Goal: Find specific page/section: Find specific page/section

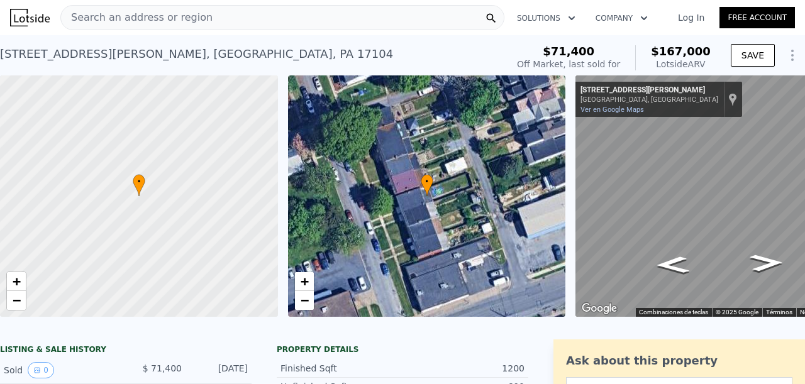
click at [211, 14] on div "Search an address or region" at bounding box center [282, 17] width 444 height 25
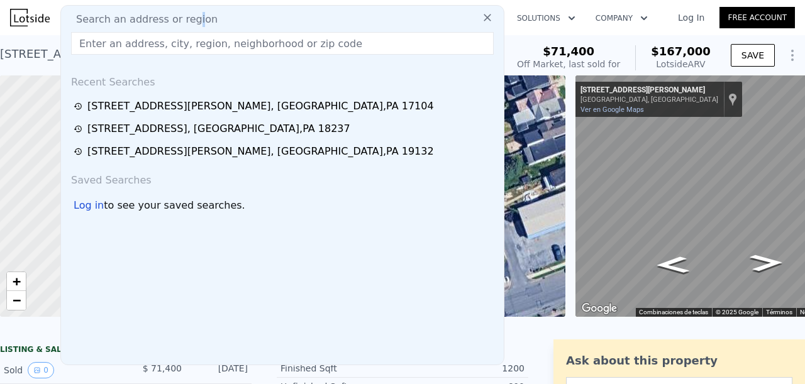
click at [186, 21] on span "Search an address or region" at bounding box center [142, 19] width 152 height 15
drag, startPoint x: 186, startPoint y: 21, endPoint x: 267, endPoint y: 16, distance: 80.7
click at [267, 16] on div "Search an address or region" at bounding box center [282, 19] width 433 height 15
click at [173, 50] on input "text" at bounding box center [282, 43] width 423 height 23
paste input "[STREET_ADDRESS]"
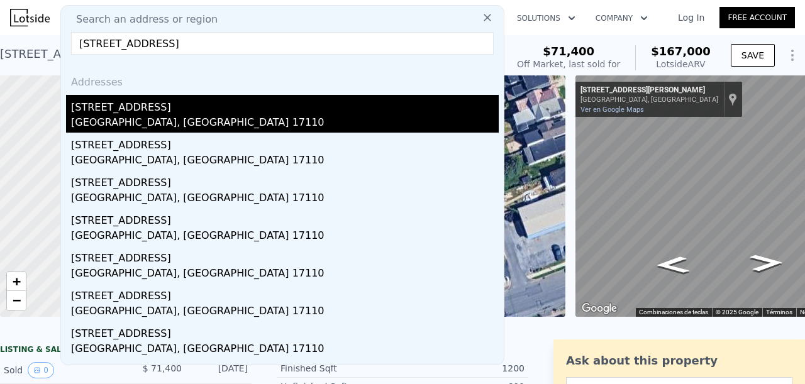
type input "[STREET_ADDRESS]"
click at [191, 122] on div "[GEOGRAPHIC_DATA], [GEOGRAPHIC_DATA] 17110" at bounding box center [285, 124] width 428 height 18
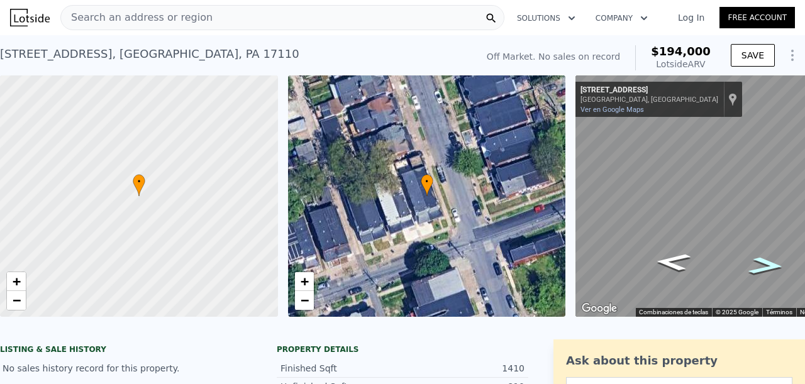
click at [758, 267] on icon "Ir hacia el norte, N 4th St" at bounding box center [766, 266] width 66 height 26
click at [767, 270] on icon "Ir hacia el norte, N 4th St" at bounding box center [766, 266] width 66 height 26
click at [759, 267] on icon "Ir hacia el norte, N 4th St" at bounding box center [766, 266] width 66 height 26
click at [677, 226] on icon "Ir hacia el sur, N 4th St" at bounding box center [674, 227] width 74 height 33
click at [675, 225] on icon "Ir hacia el sur, N 4th St" at bounding box center [674, 227] width 74 height 33
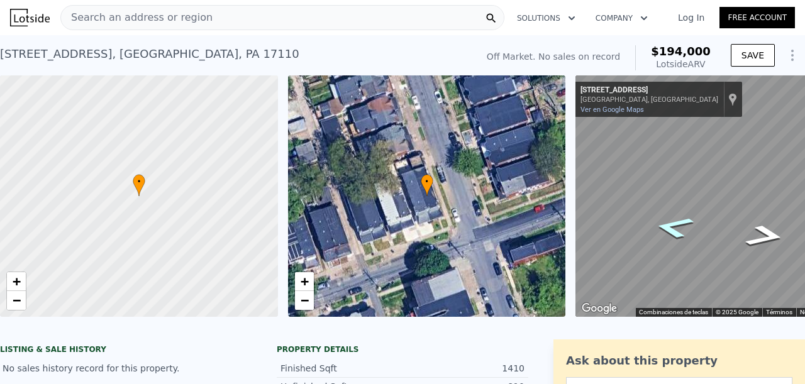
click at [675, 225] on icon "Ir hacia el sur, N 4th St" at bounding box center [674, 227] width 74 height 33
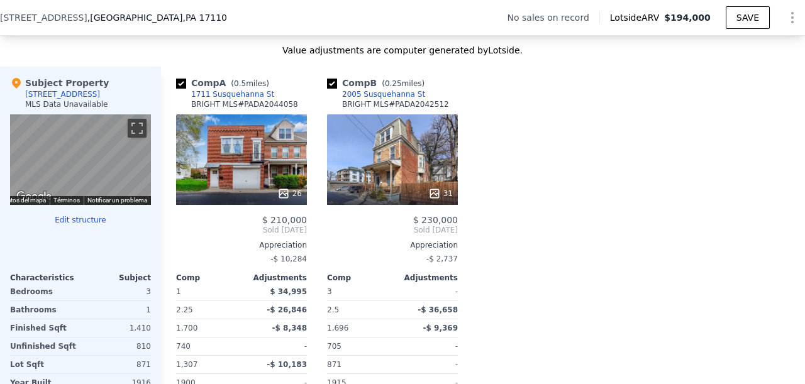
scroll to position [1253, 0]
